Goal: Task Accomplishment & Management: Complete application form

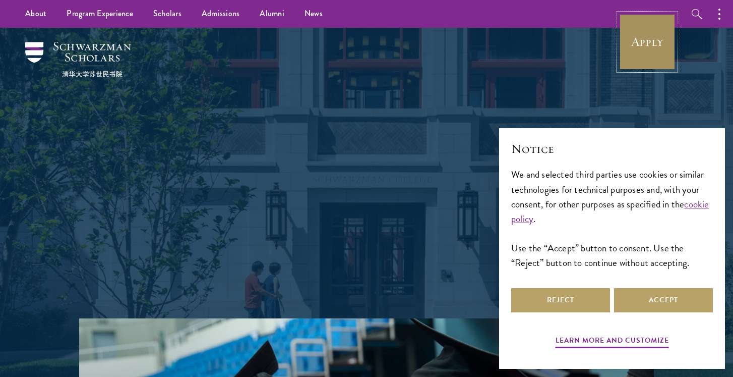
click at [647, 45] on link "Apply" at bounding box center [647, 42] width 56 height 56
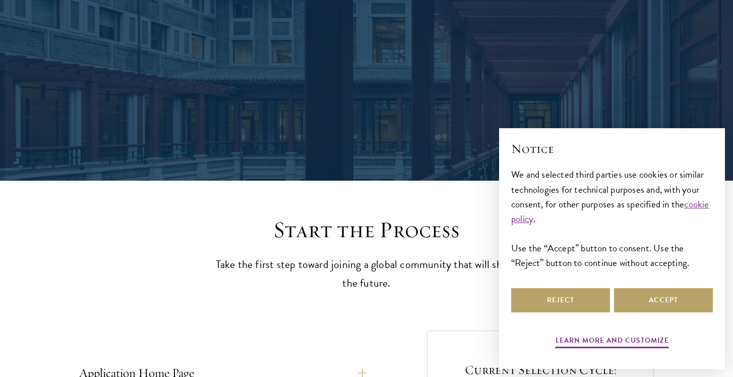
scroll to position [134, 0]
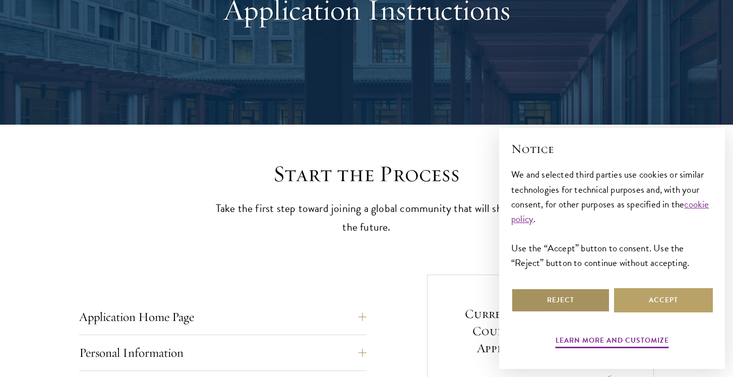
click at [541, 295] on button "Reject" at bounding box center [560, 300] width 99 height 24
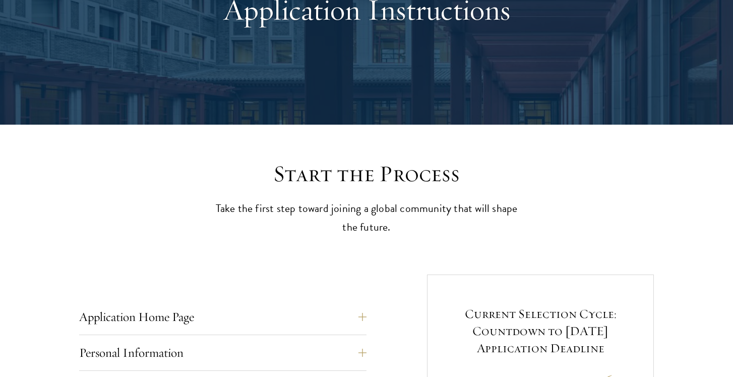
scroll to position [346, 0]
